Goal: Navigation & Orientation: Find specific page/section

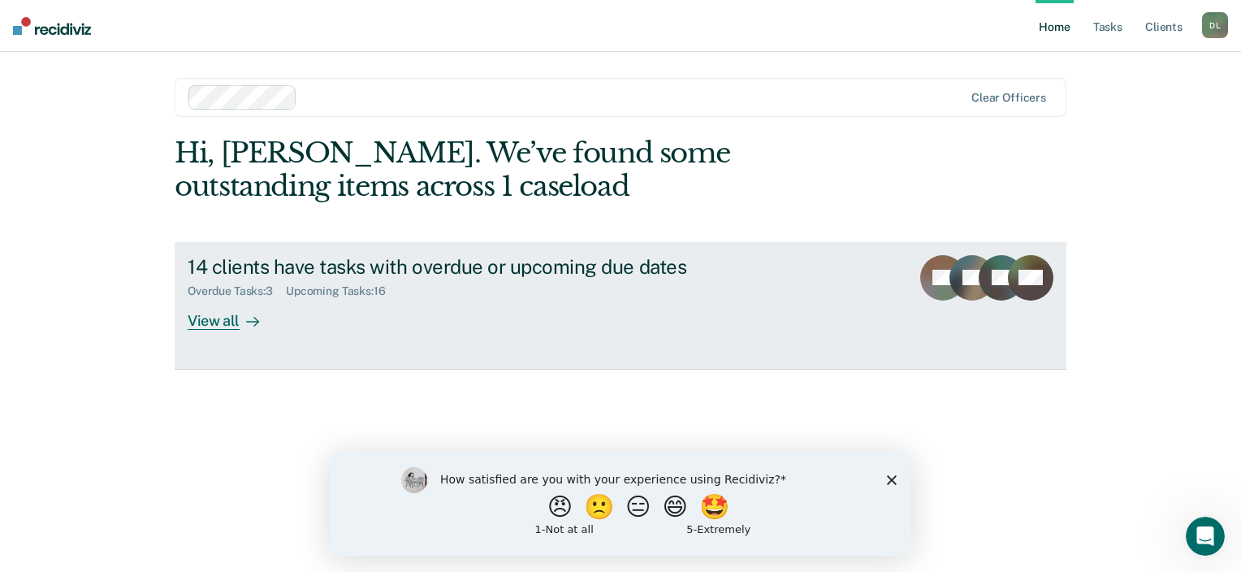
click at [349, 299] on div "14 clients have tasks with overdue or upcoming due dates Overdue Tasks : 3 Upco…" at bounding box center [492, 292] width 609 height 75
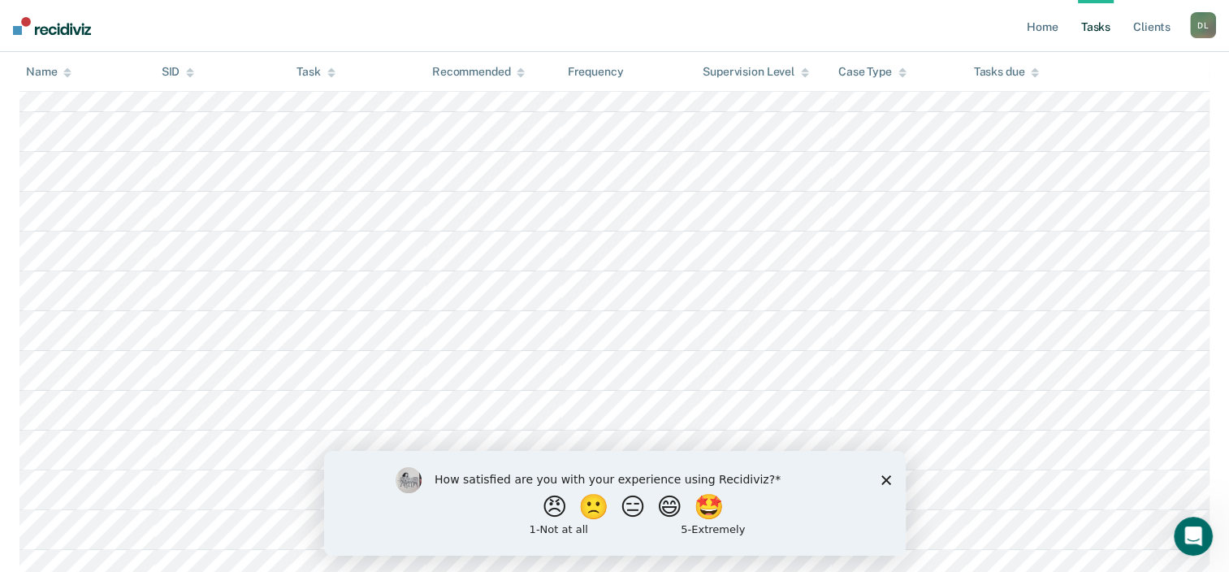
scroll to position [241, 0]
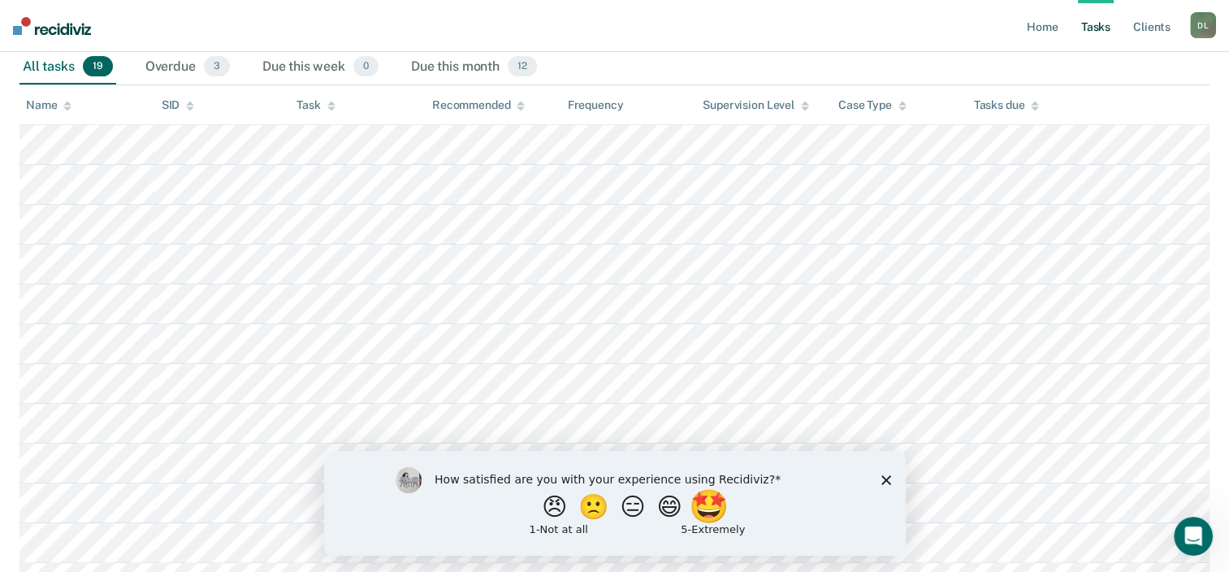
click at [731, 514] on button "🤩" at bounding box center [709, 506] width 44 height 32
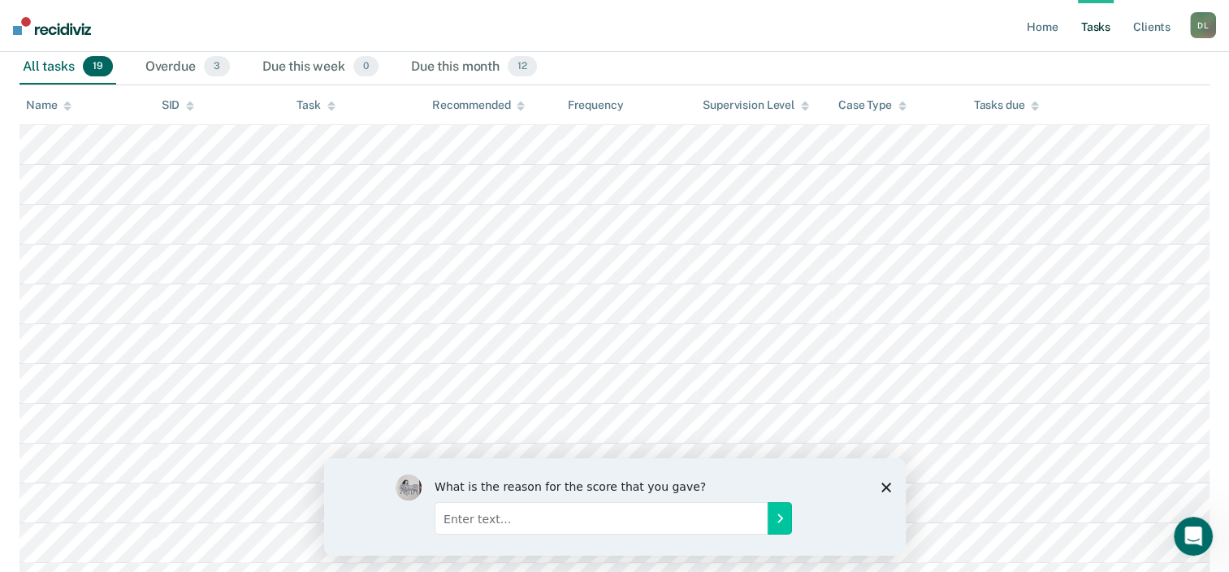
click at [887, 486] on icon "Close survey" at bounding box center [885, 487] width 10 height 10
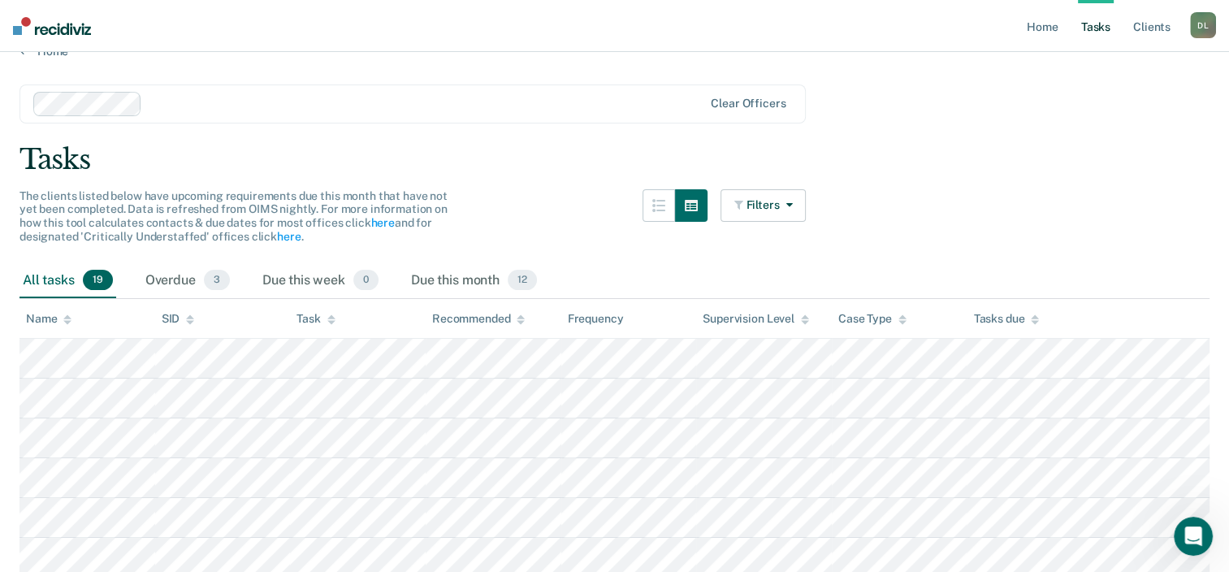
scroll to position [0, 0]
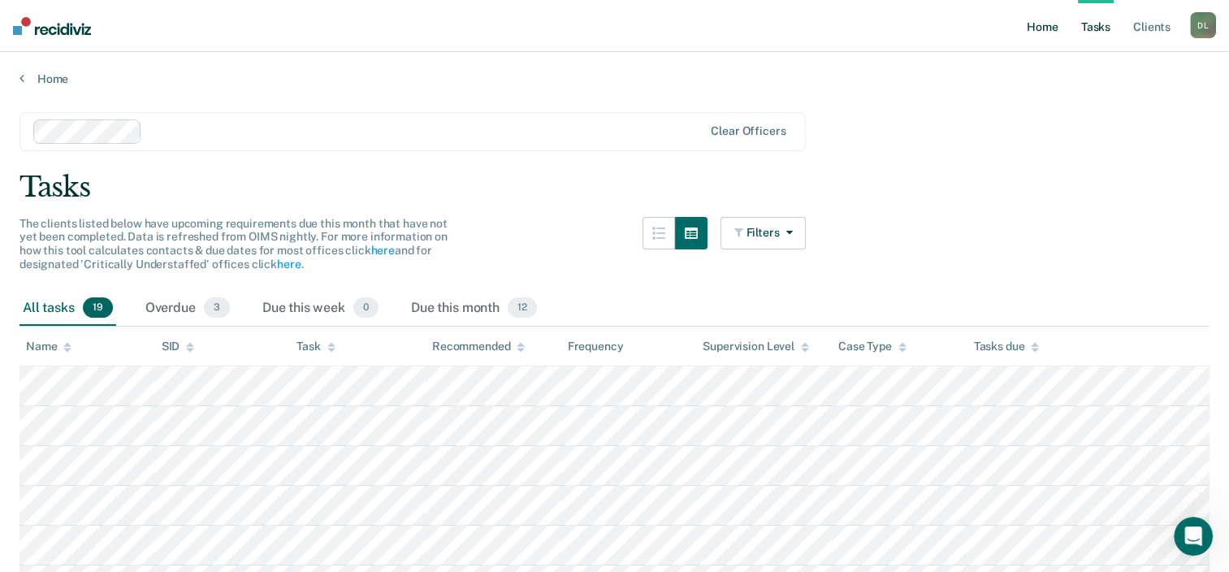
click at [1045, 26] on link "Home" at bounding box center [1041, 26] width 37 height 52
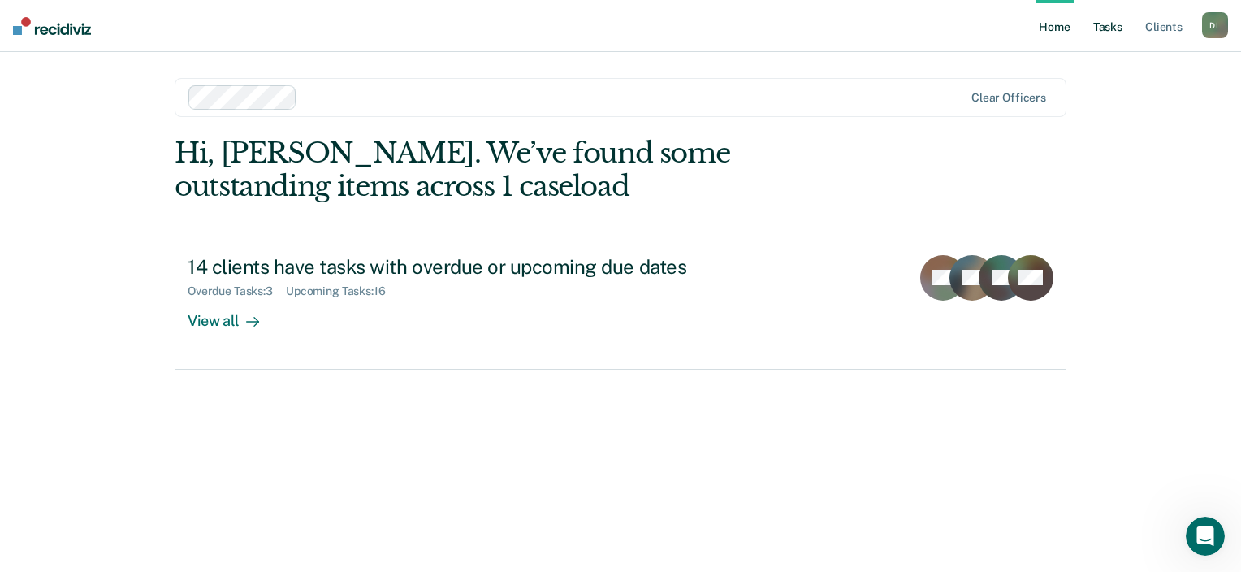
click at [1108, 30] on link "Tasks" at bounding box center [1108, 26] width 36 height 52
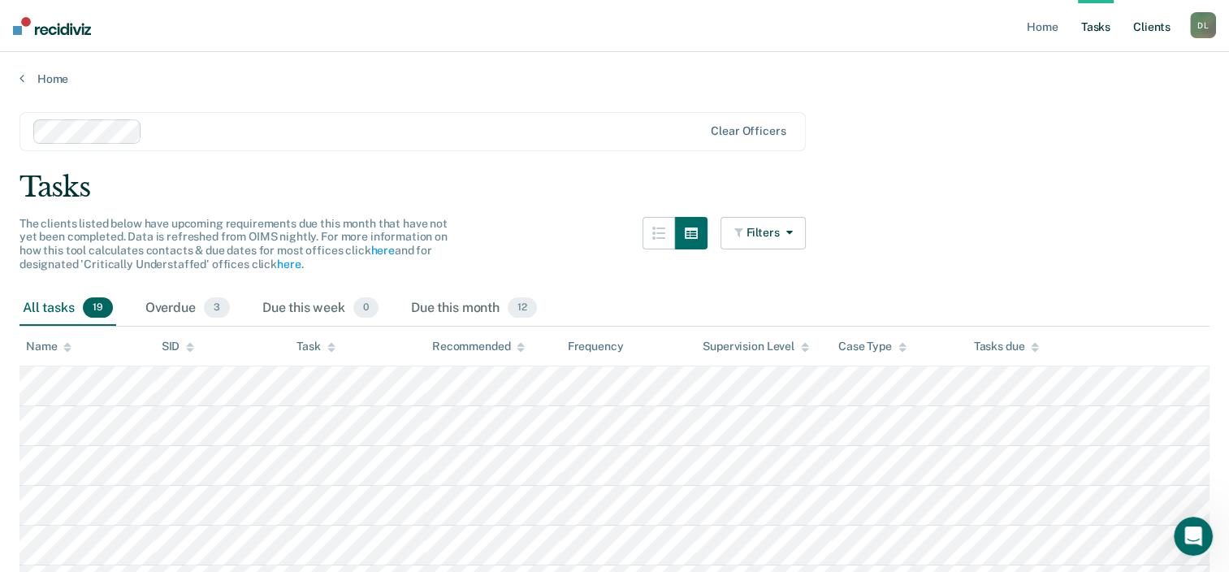
click at [1157, 28] on link "Client s" at bounding box center [1152, 26] width 44 height 52
